Goal: Task Accomplishment & Management: Check status

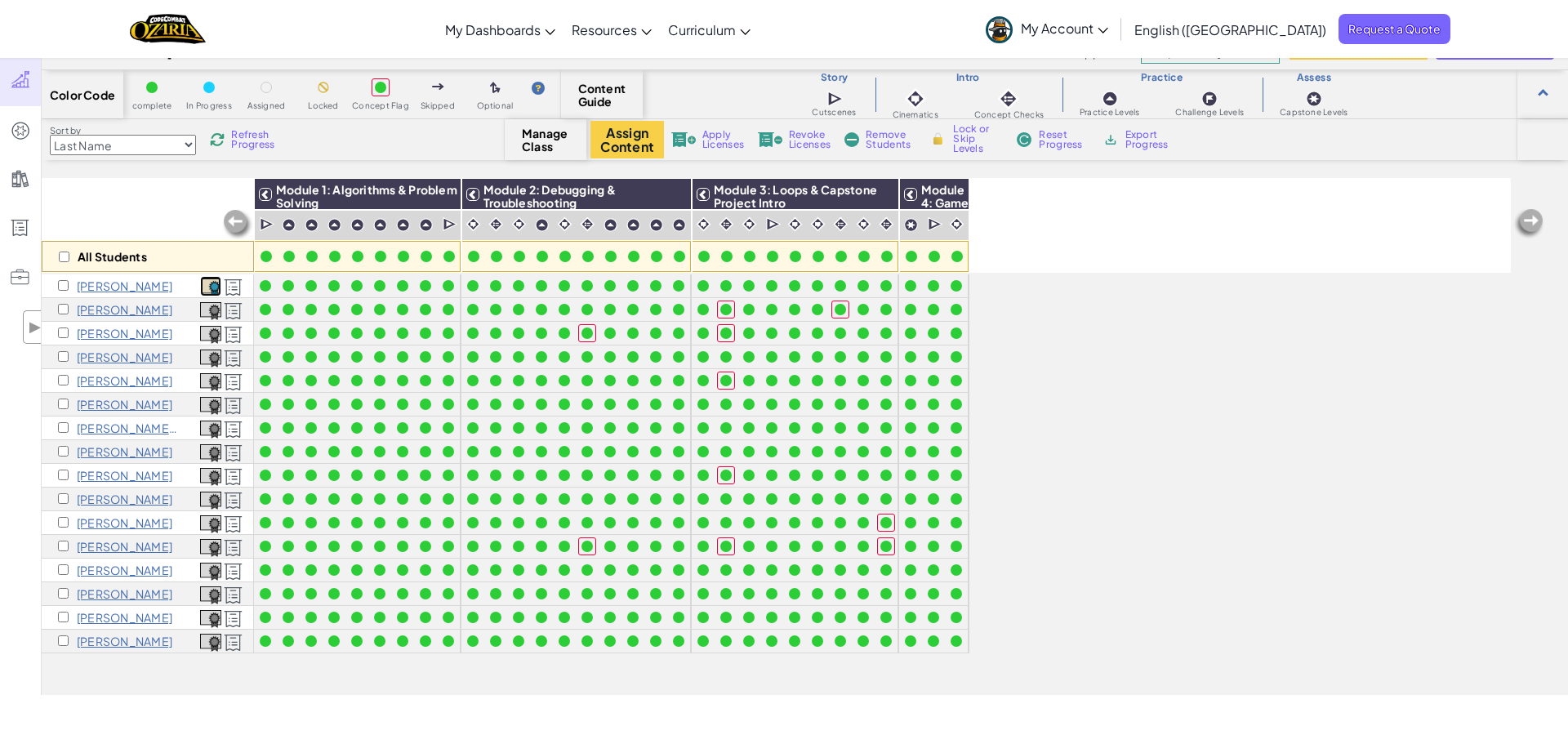
click at [207, 288] on img at bounding box center [211, 288] width 21 height 18
click at [210, 310] on img at bounding box center [211, 311] width 21 height 18
click at [204, 339] on img at bounding box center [211, 334] width 21 height 18
click at [210, 356] on img at bounding box center [211, 358] width 21 height 18
click at [211, 408] on img at bounding box center [211, 406] width 21 height 18
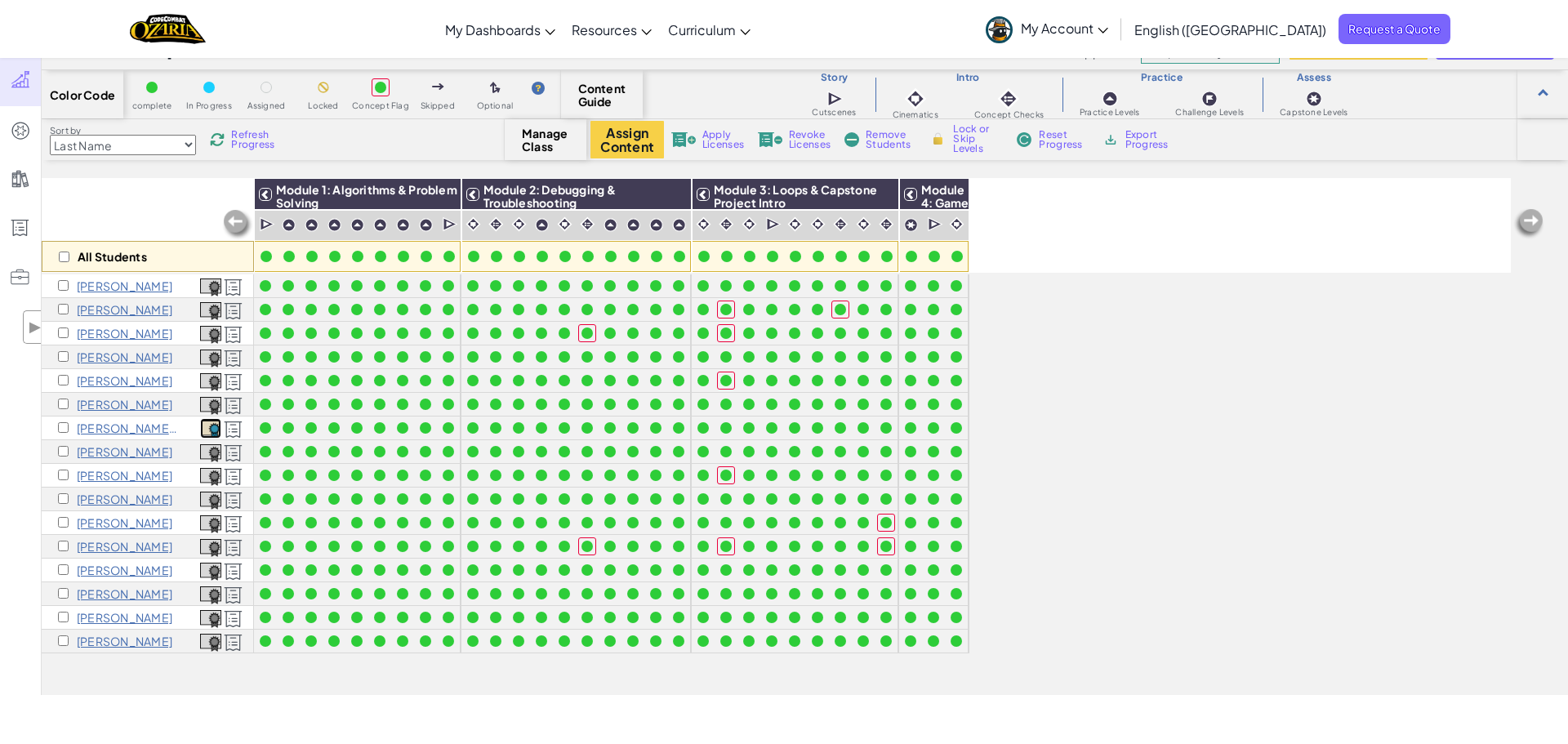
click at [208, 425] on img at bounding box center [211, 429] width 21 height 18
click at [219, 451] on img at bounding box center [211, 453] width 21 height 18
click at [203, 472] on img at bounding box center [211, 477] width 21 height 18
click at [108, 473] on p "[PERSON_NAME]" at bounding box center [125, 475] width 96 height 13
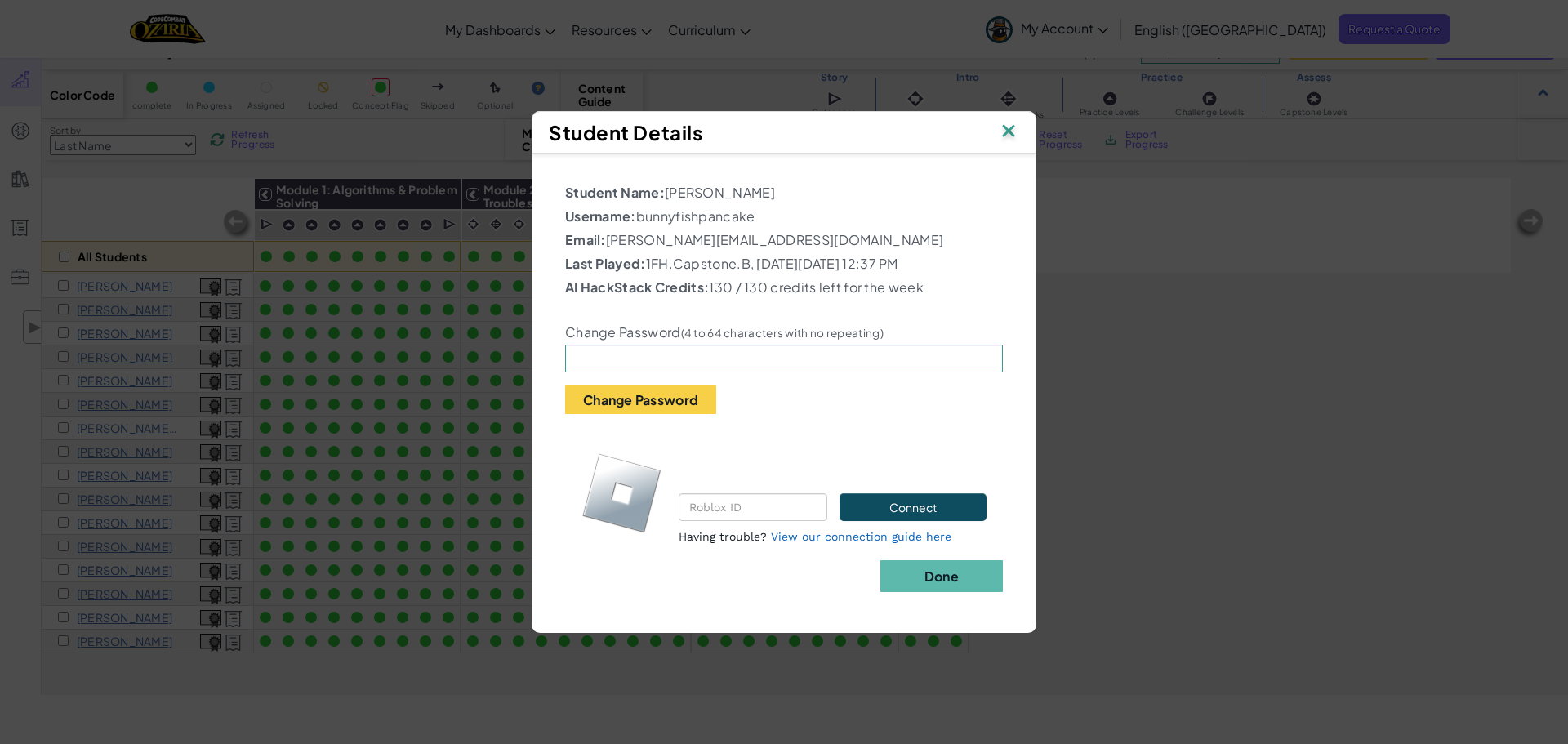
click at [1008, 122] on img at bounding box center [1009, 133] width 21 height 25
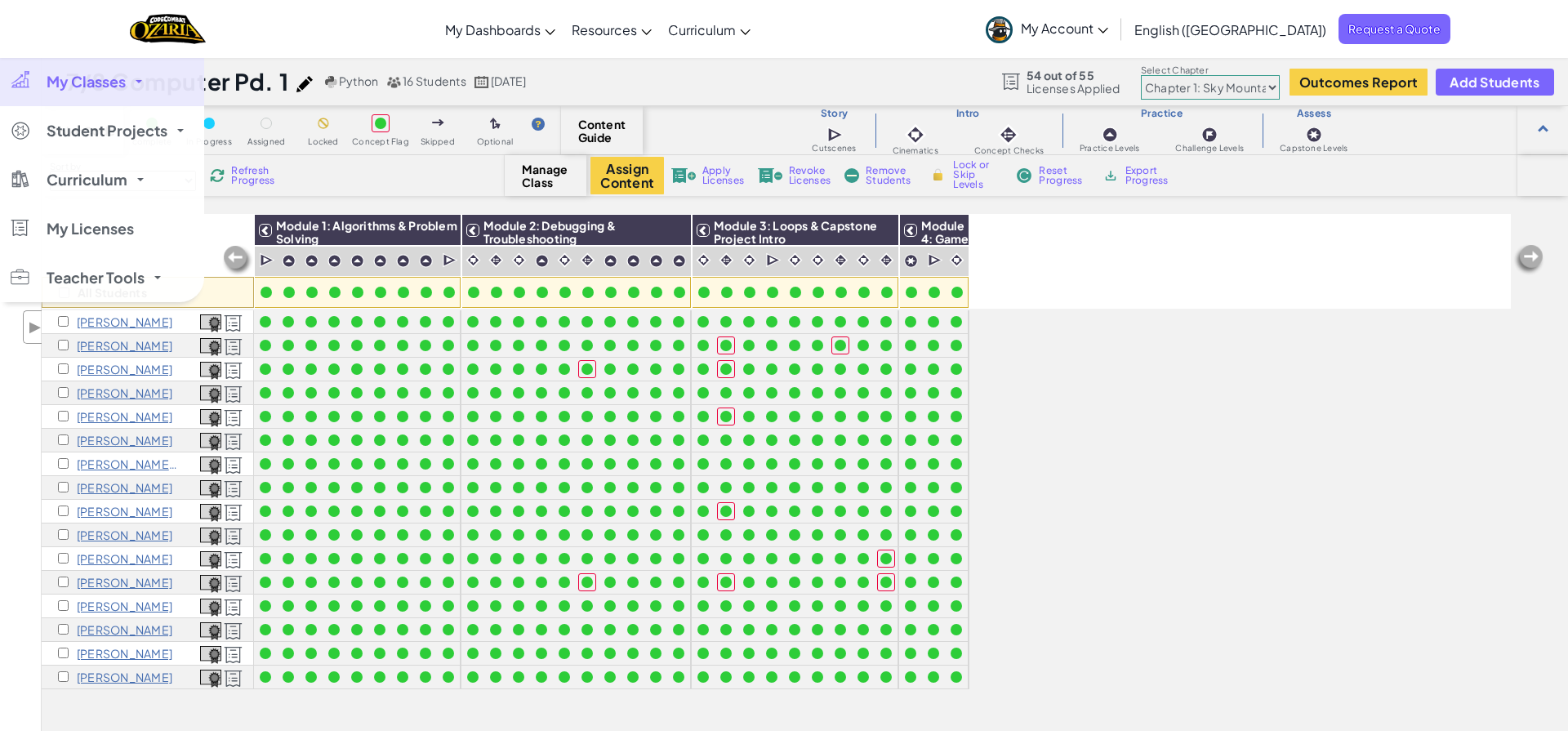
click at [65, 99] on link "My Classes" at bounding box center [102, 81] width 204 height 49
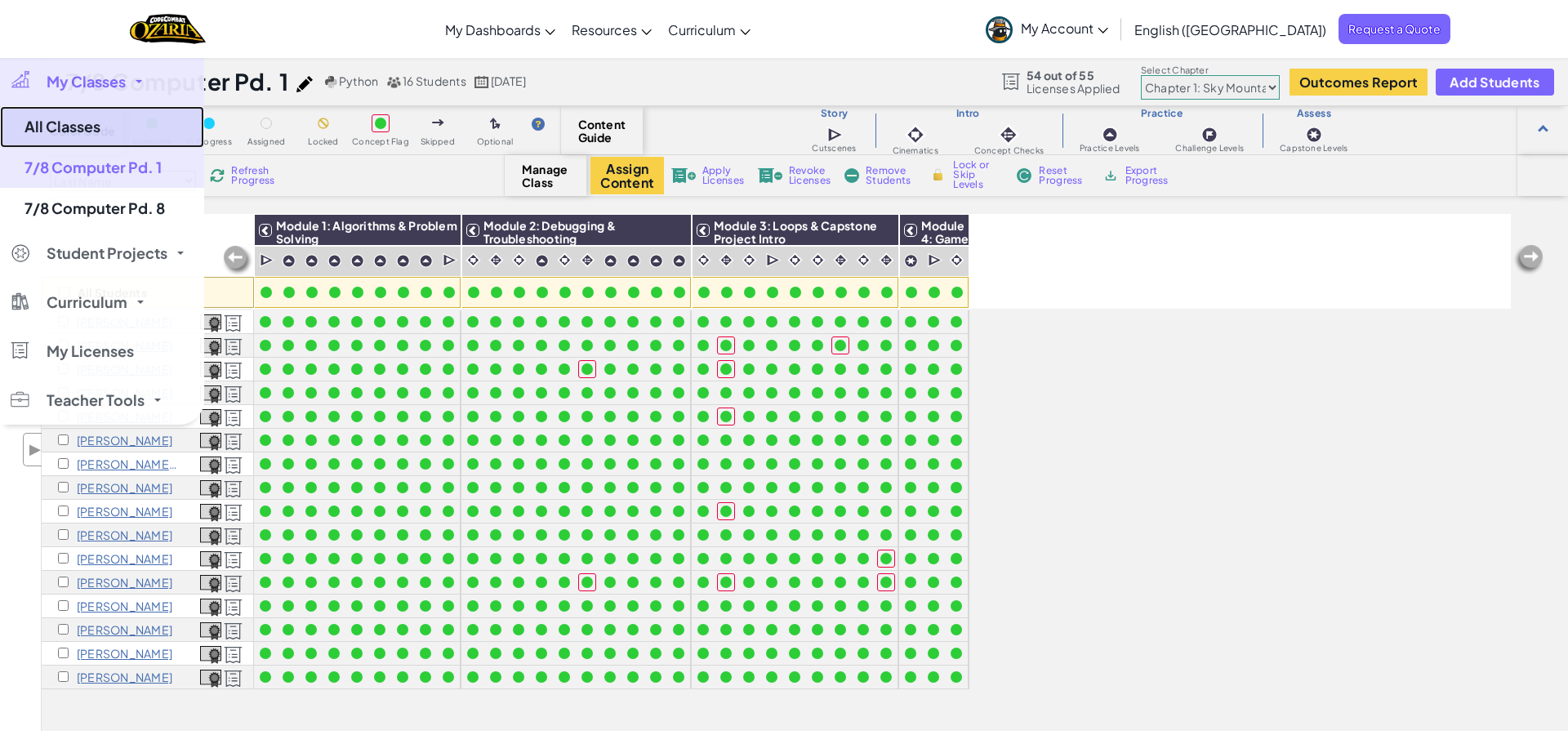
click at [71, 133] on link "All Classes" at bounding box center [102, 127] width 204 height 42
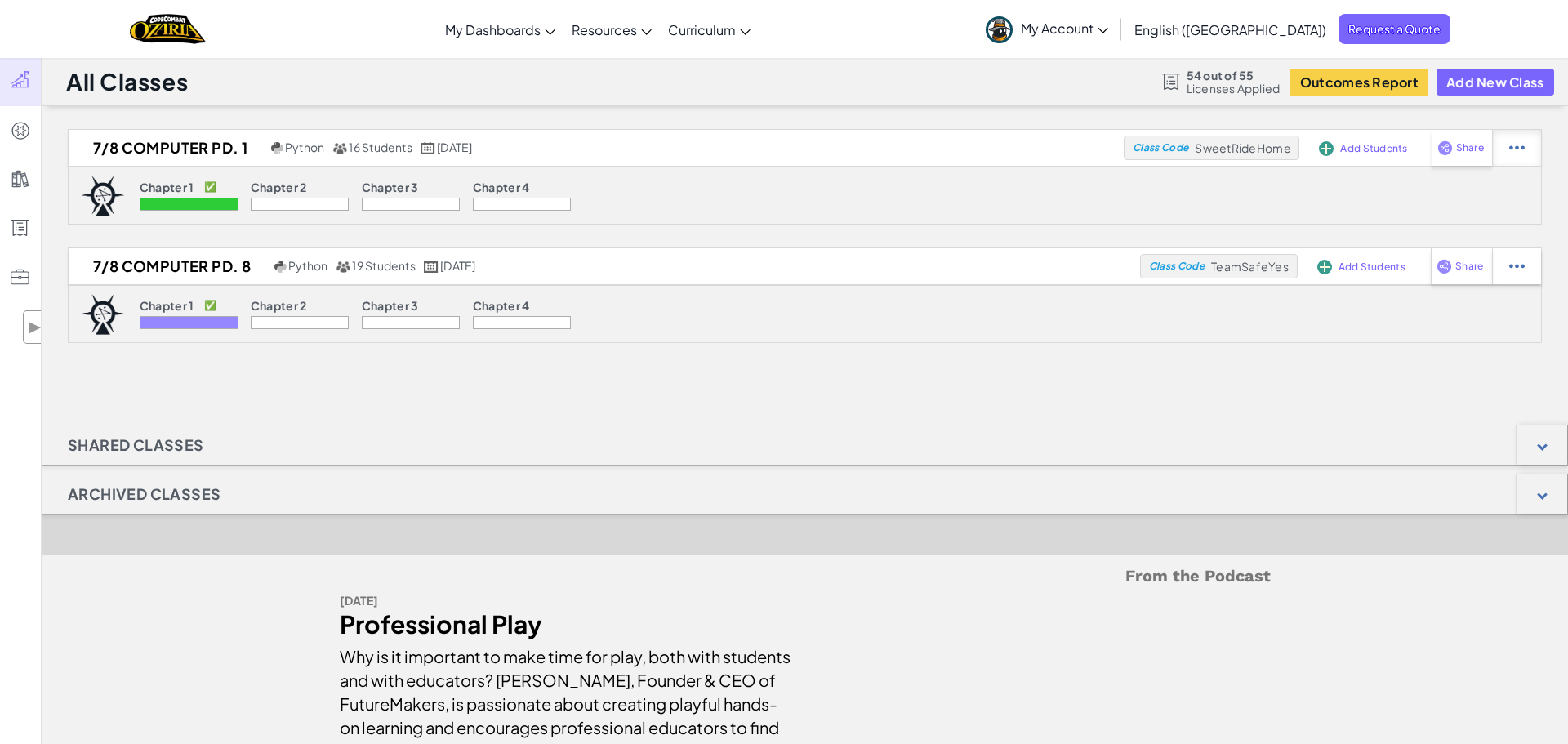
click at [1530, 154] on div at bounding box center [1517, 148] width 49 height 36
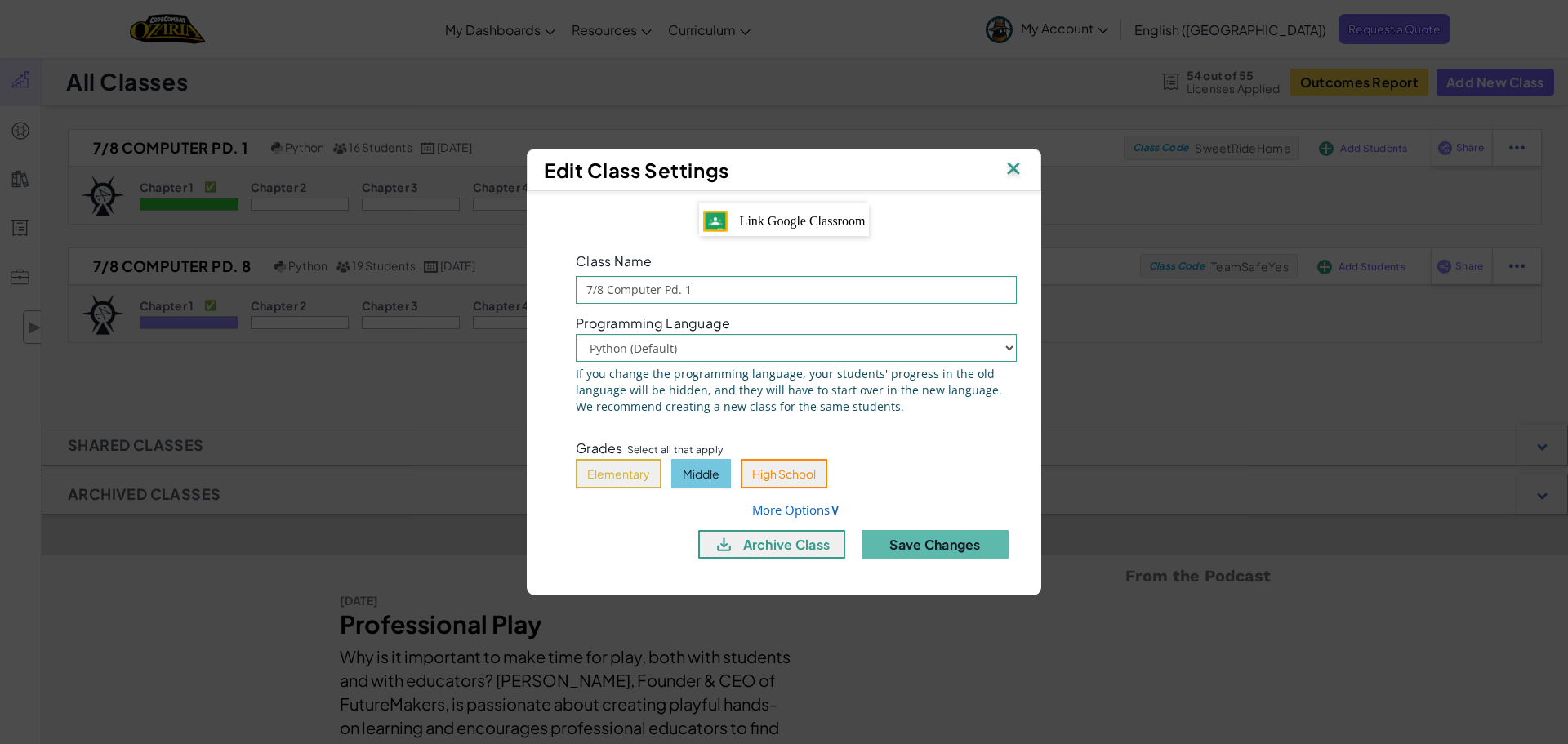
click at [1022, 170] on img at bounding box center [1014, 170] width 21 height 25
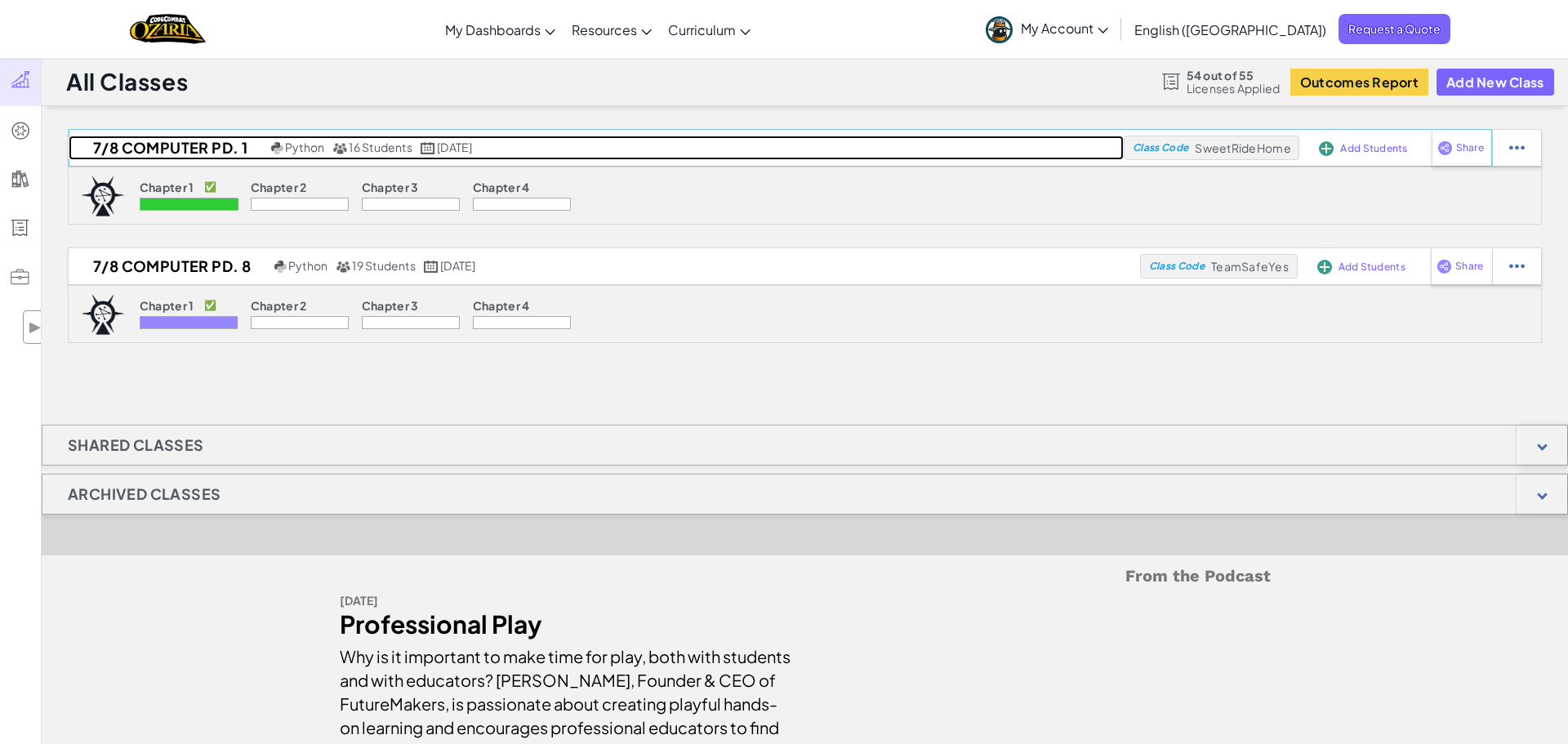
click at [392, 147] on span "16 Students" at bounding box center [380, 147] width 64 height 15
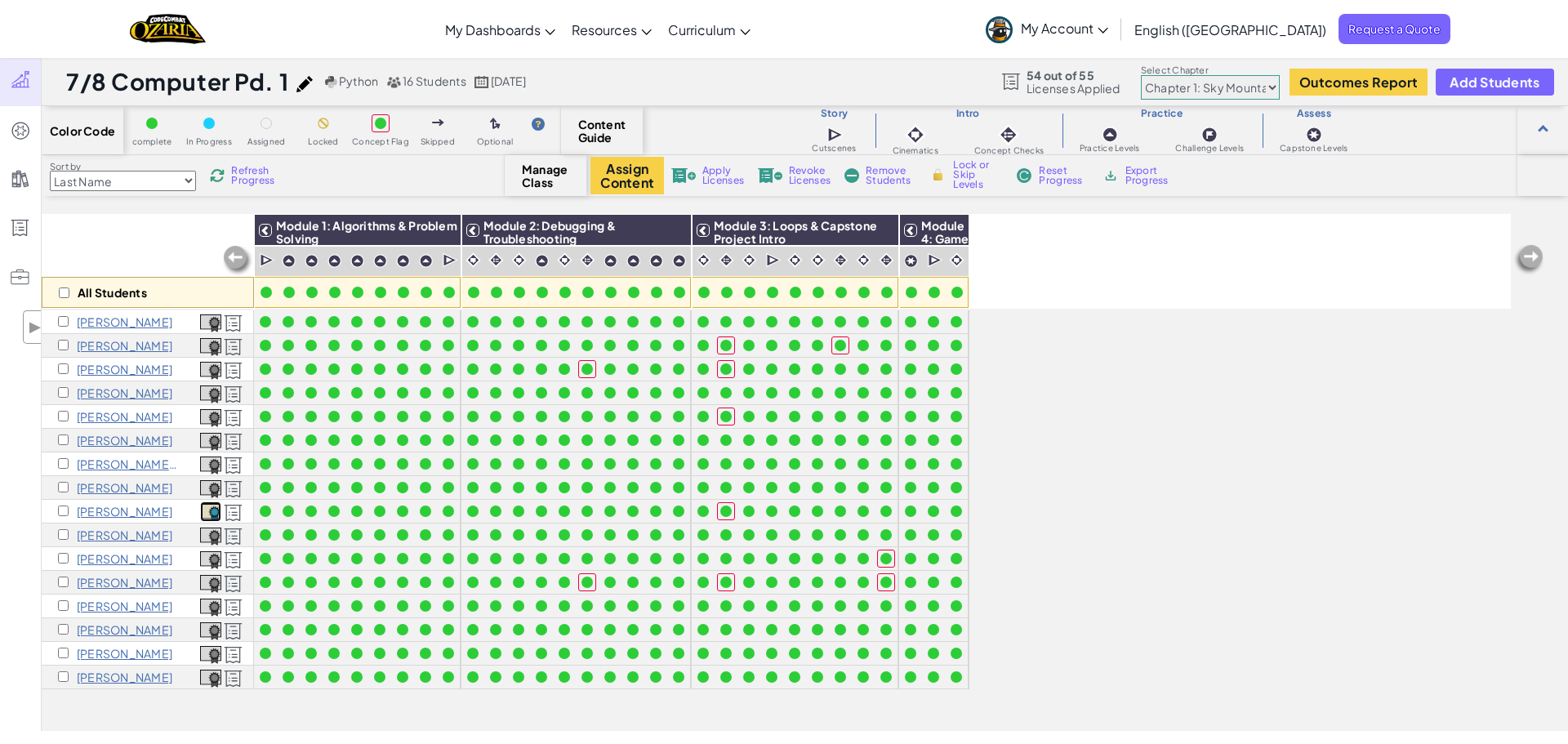
click at [204, 508] on img at bounding box center [211, 513] width 21 height 18
click at [209, 533] on img at bounding box center [211, 536] width 21 height 18
click at [212, 560] on img at bounding box center [211, 560] width 21 height 18
click at [202, 579] on img at bounding box center [211, 584] width 21 height 18
click at [218, 604] on img at bounding box center [211, 608] width 21 height 18
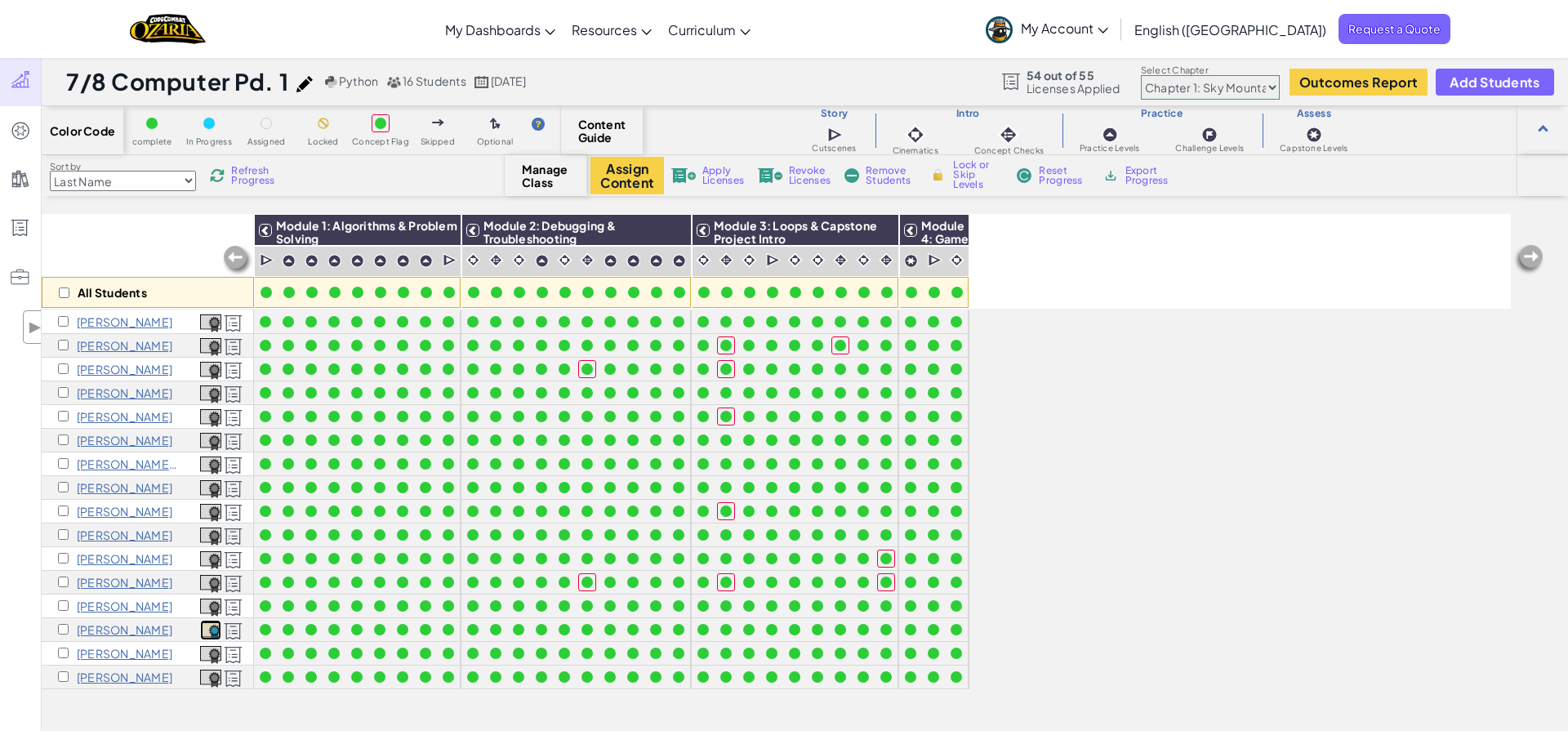
click at [207, 632] on img at bounding box center [211, 631] width 21 height 18
click at [205, 653] on img at bounding box center [211, 655] width 21 height 18
click at [208, 676] on img at bounding box center [211, 679] width 21 height 18
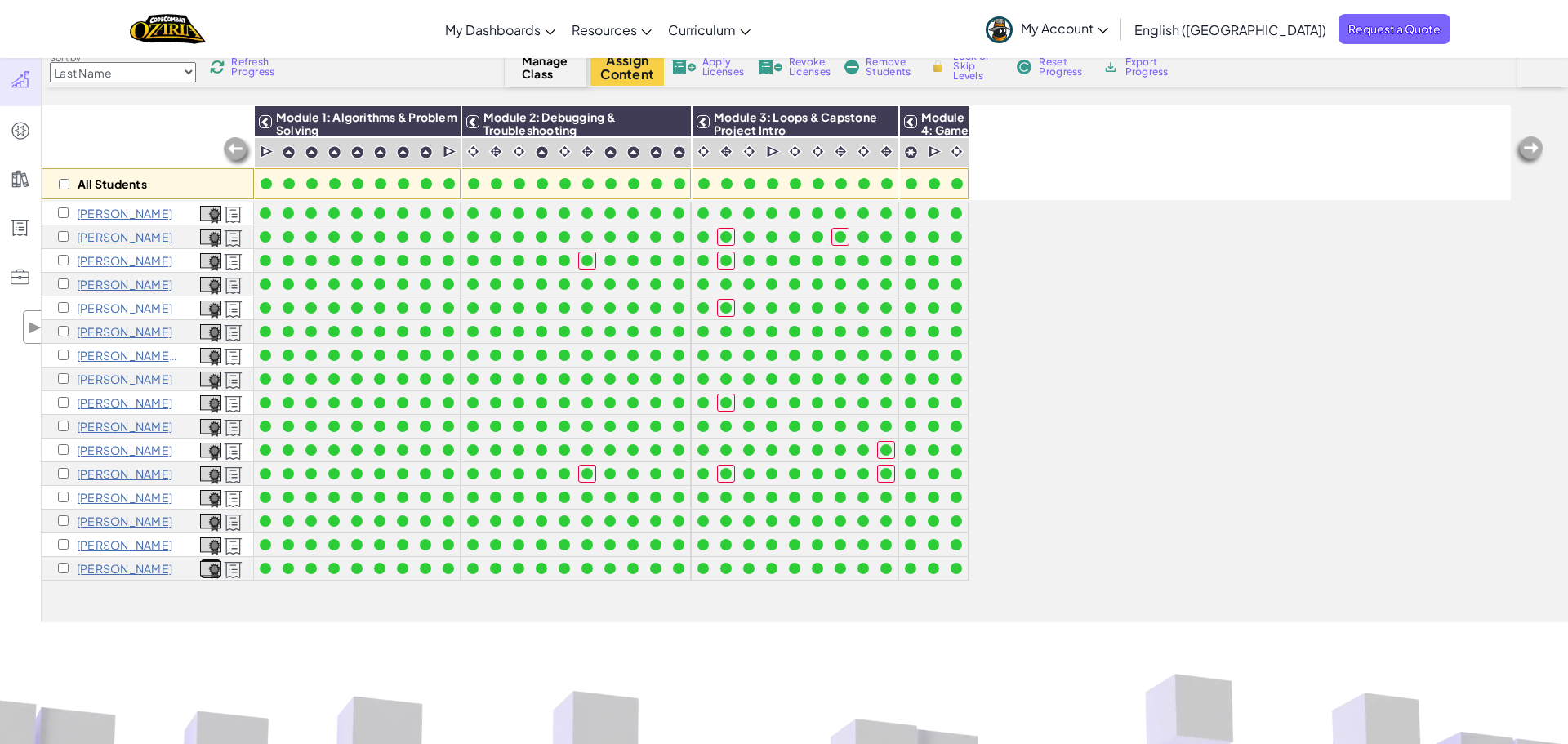
scroll to position [119, 0]
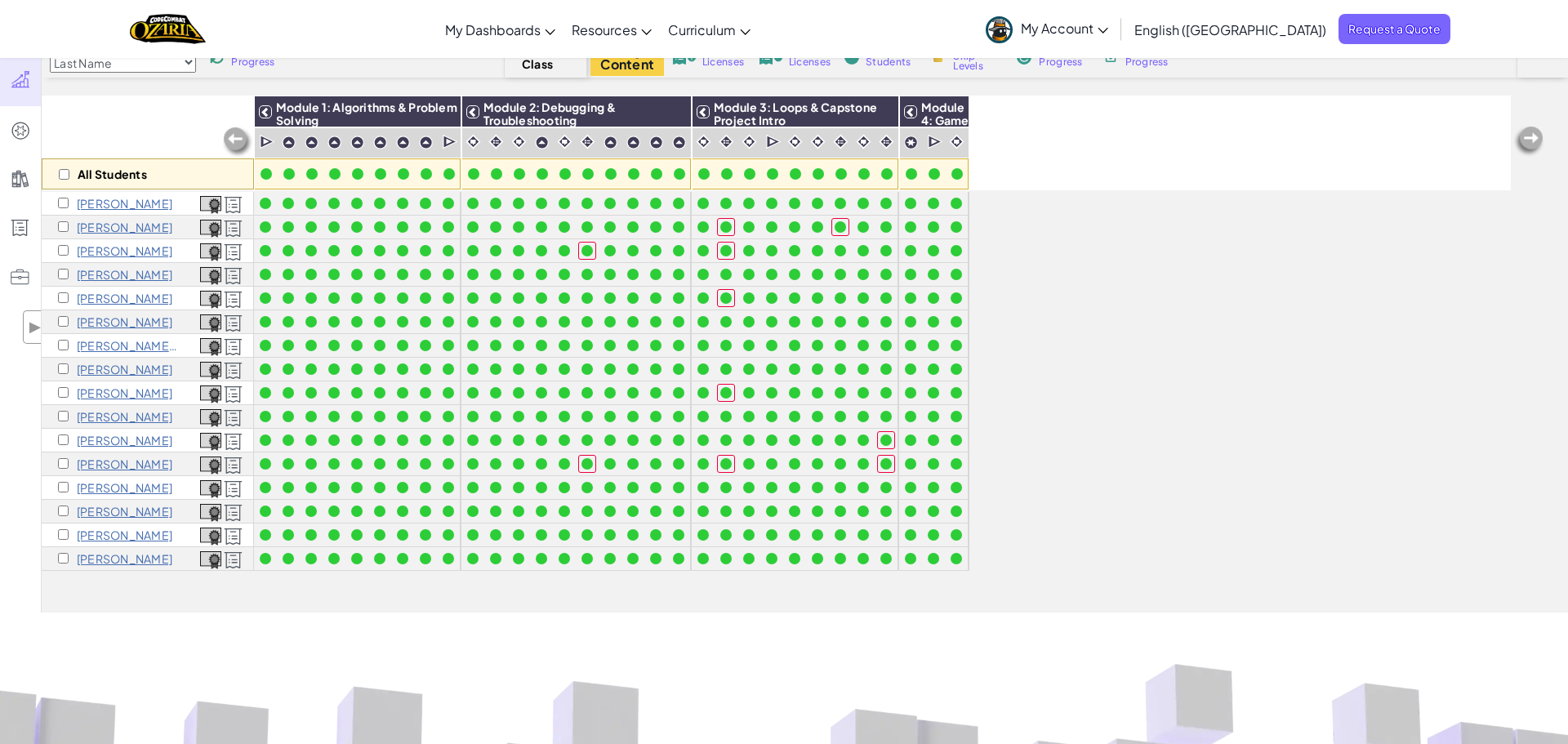
click at [232, 597] on div "All Students Module 1: Algorithms & Problem Solving Module 2: Debugging & Troub…" at bounding box center [804, 354] width 1526 height 517
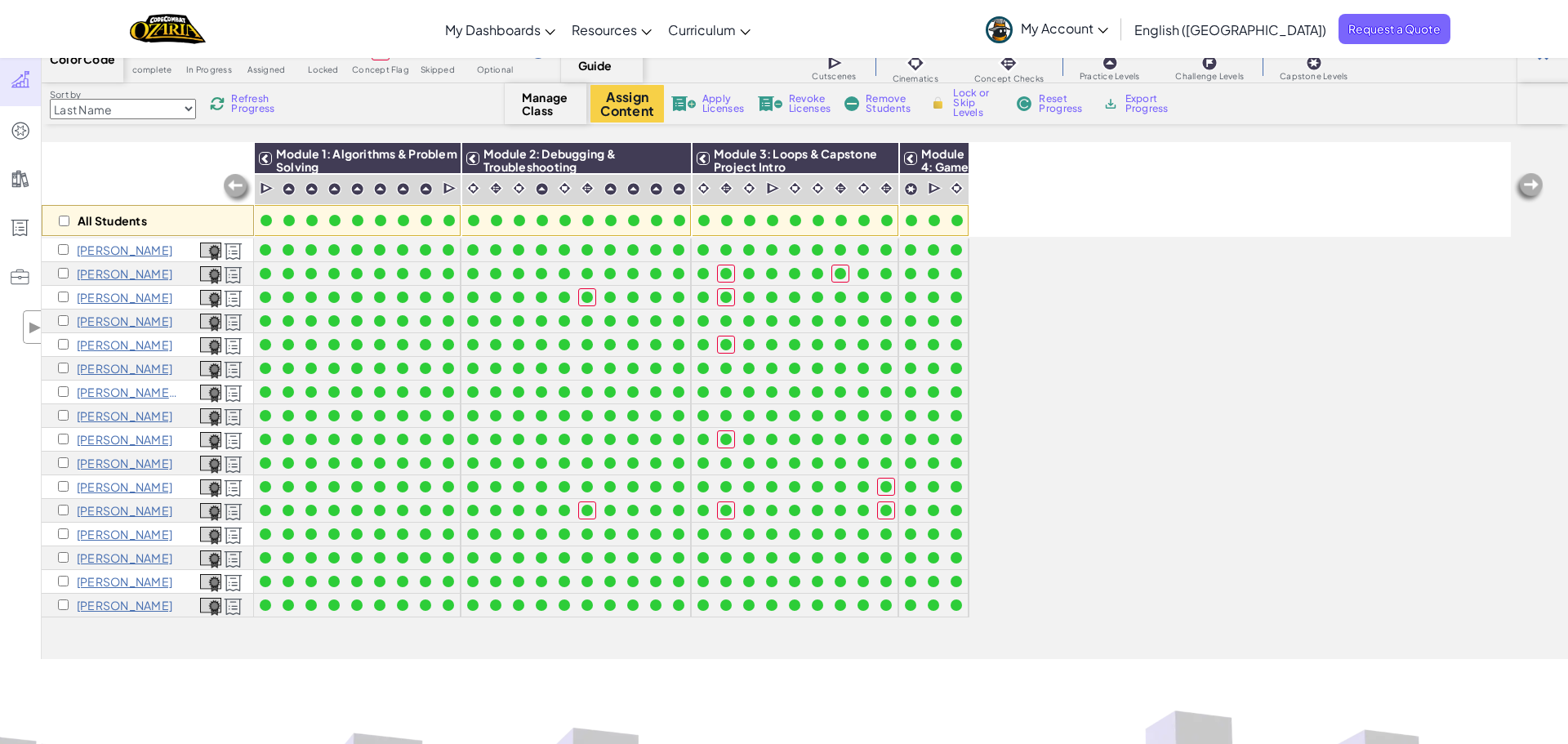
scroll to position [0, 0]
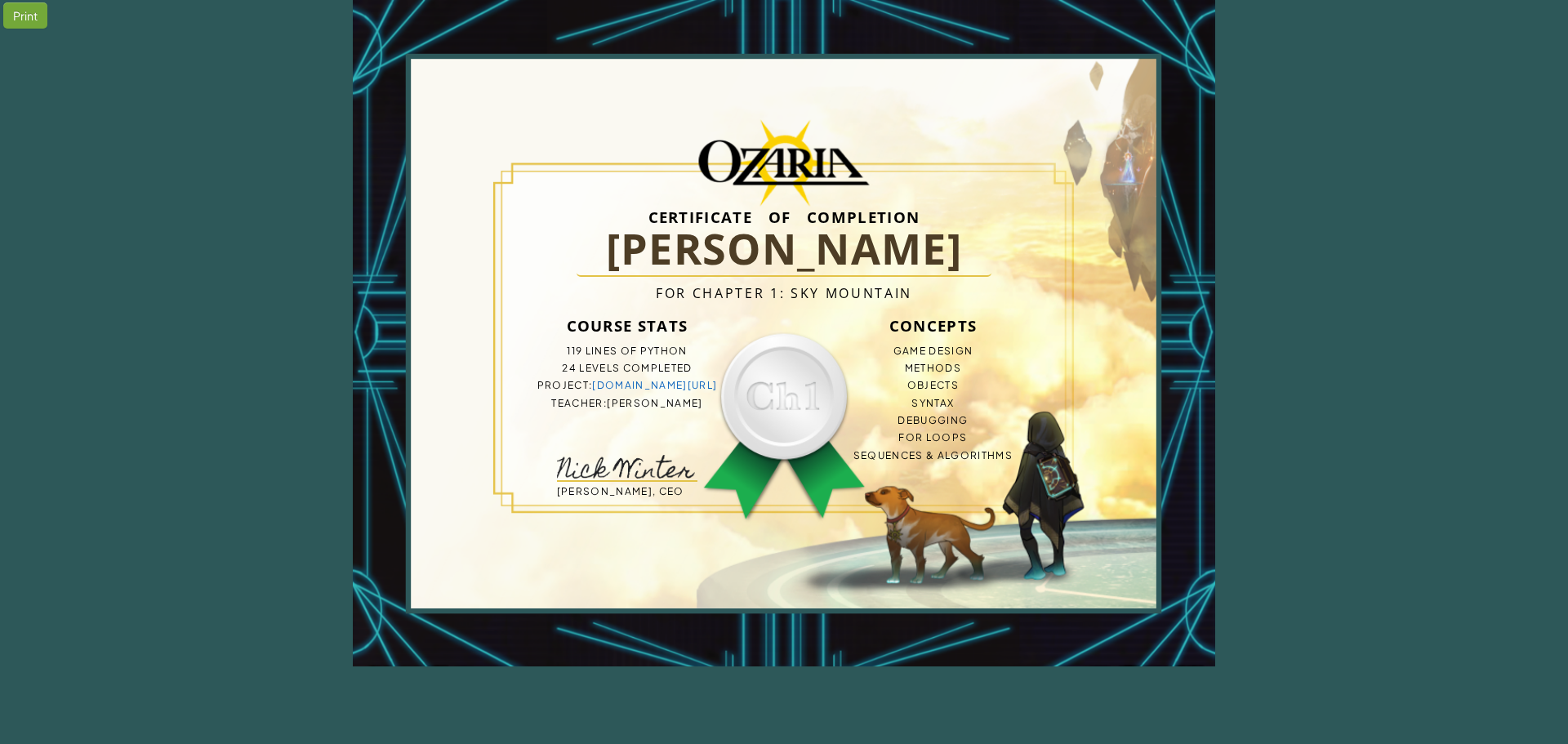
click at [19, 16] on div "Print" at bounding box center [26, 16] width 44 height 27
click at [22, 3] on div "Print" at bounding box center [26, 16] width 44 height 27
click at [16, 17] on div "Print" at bounding box center [26, 16] width 44 height 27
